Goal: Task Accomplishment & Management: Use online tool/utility

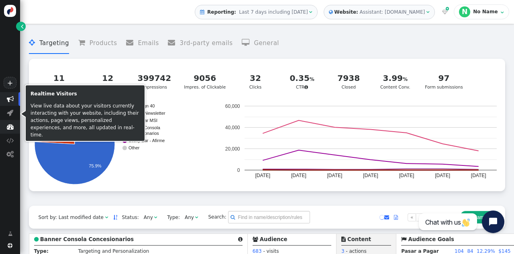
click at [11, 125] on span "" at bounding box center [10, 126] width 7 height 7
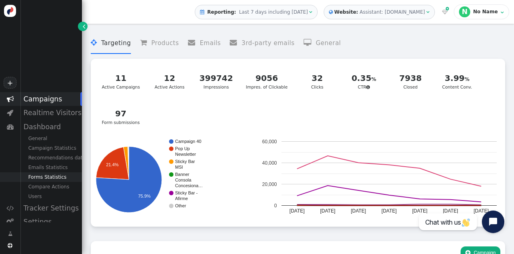
click at [46, 176] on div "Forms Statistics" at bounding box center [51, 177] width 62 height 10
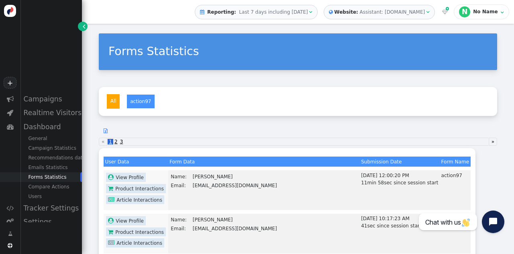
click at [276, 15] on div " Reporting: Last 7 days including [DATE]" at bounding box center [254, 11] width 108 height 7
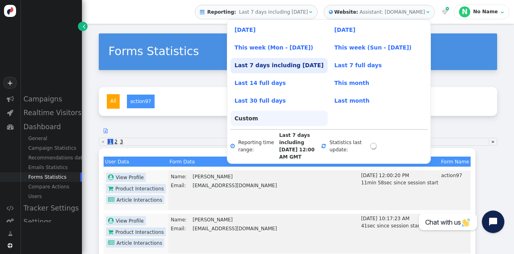
click at [252, 113] on link "Custom" at bounding box center [279, 118] width 97 height 15
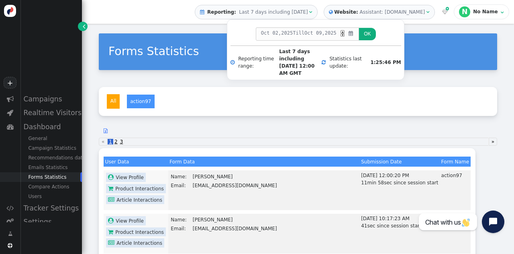
click at [283, 36] on span "2025" at bounding box center [287, 32] width 12 height 7
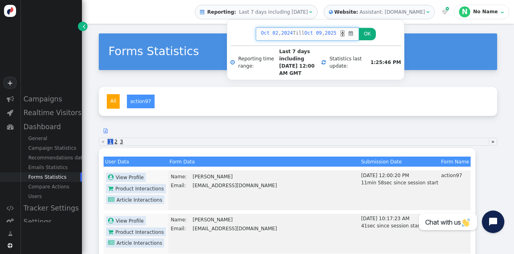
click at [342, 34] on div "▼" at bounding box center [343, 34] width 4 height 3
click at [366, 31] on button "OK" at bounding box center [367, 34] width 16 height 12
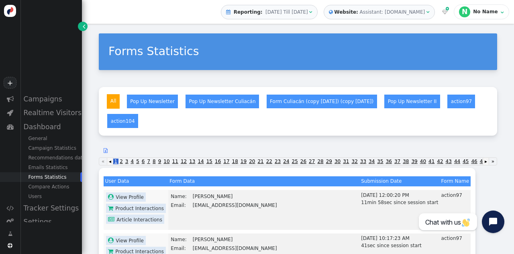
click at [106, 148] on span "" at bounding box center [106, 150] width 4 height 5
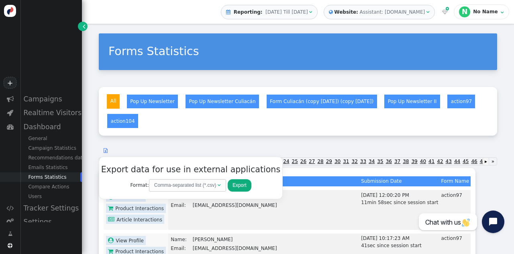
click at [228, 188] on button "Export" at bounding box center [240, 185] width 24 height 12
